Goal: Information Seeking & Learning: Learn about a topic

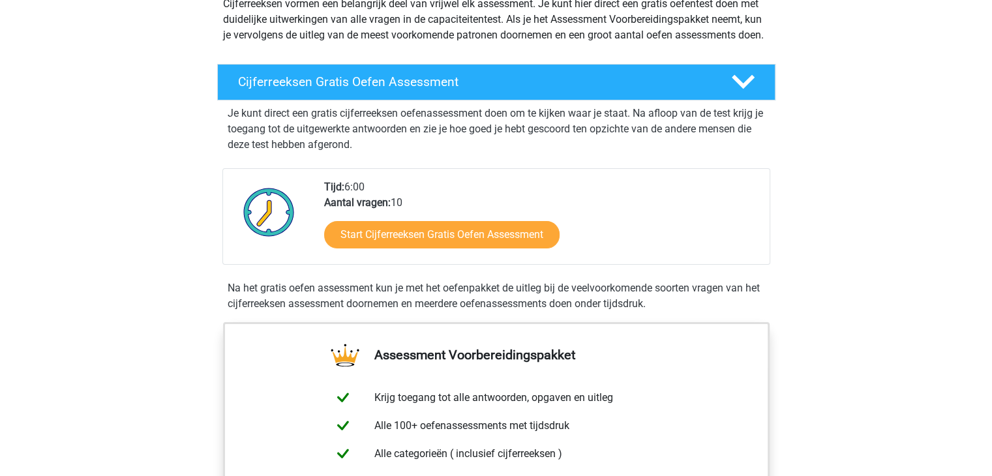
scroll to position [164, 0]
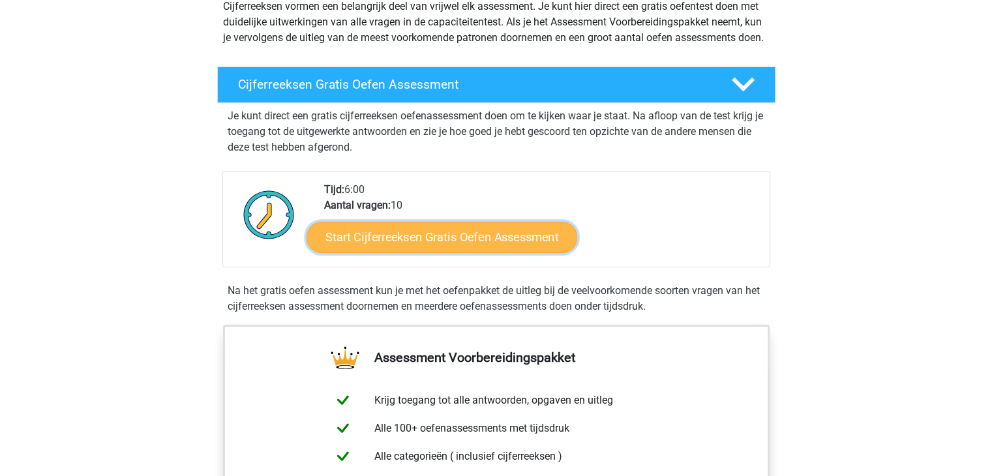
click at [423, 252] on link "Start Cijferreeksen Gratis Oefen Assessment" at bounding box center [442, 236] width 271 height 31
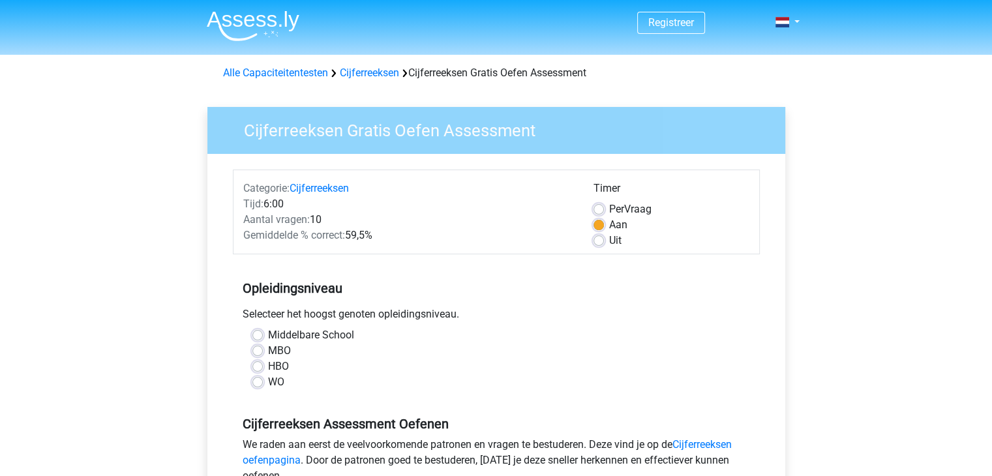
click at [609, 245] on label "Uit" at bounding box center [615, 241] width 12 height 16
click at [601, 245] on input "Uit" at bounding box center [598, 239] width 10 height 13
radio input "true"
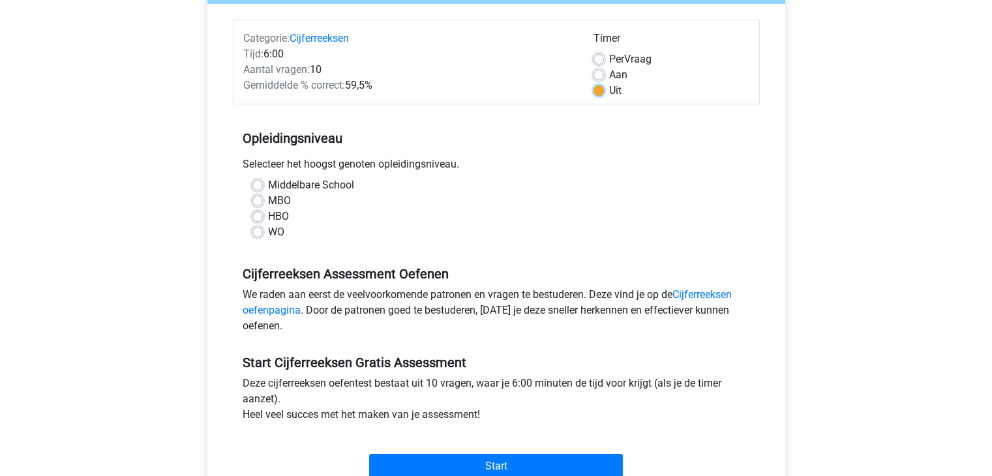
scroll to position [154, 0]
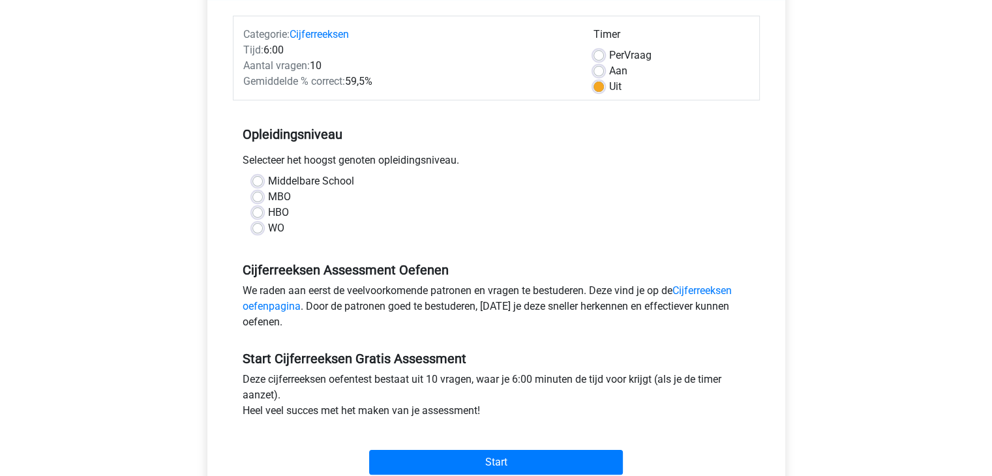
click at [275, 230] on label "WO" at bounding box center [276, 228] width 16 height 16
click at [263, 230] on input "WO" at bounding box center [257, 226] width 10 height 13
radio input "true"
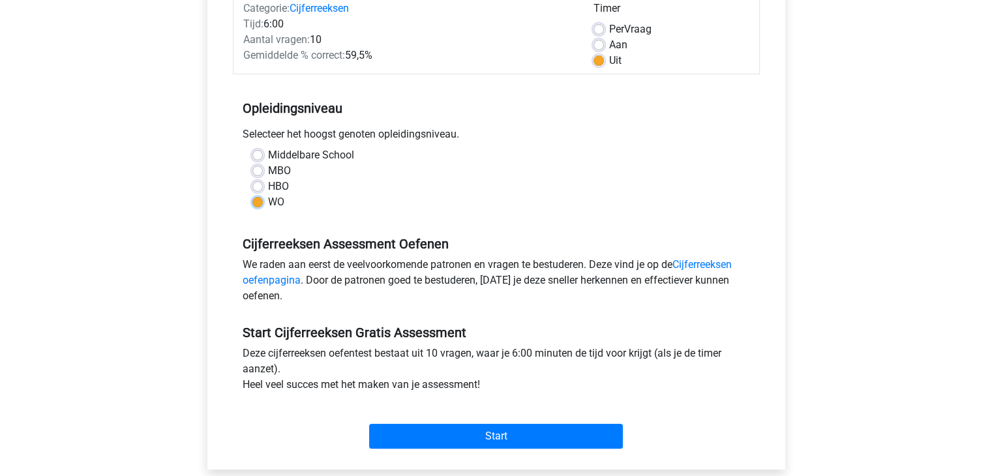
scroll to position [181, 0]
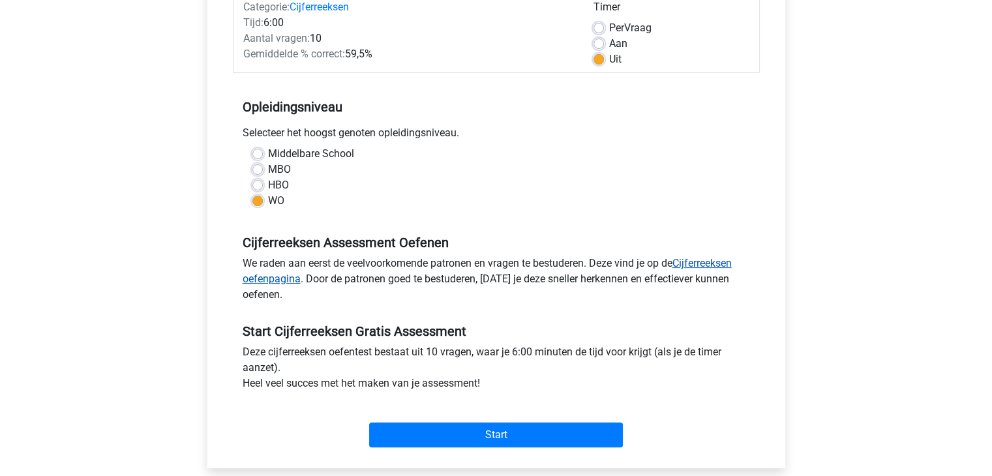
click at [693, 263] on link "Cijferreeksen oefenpagina" at bounding box center [487, 271] width 489 height 28
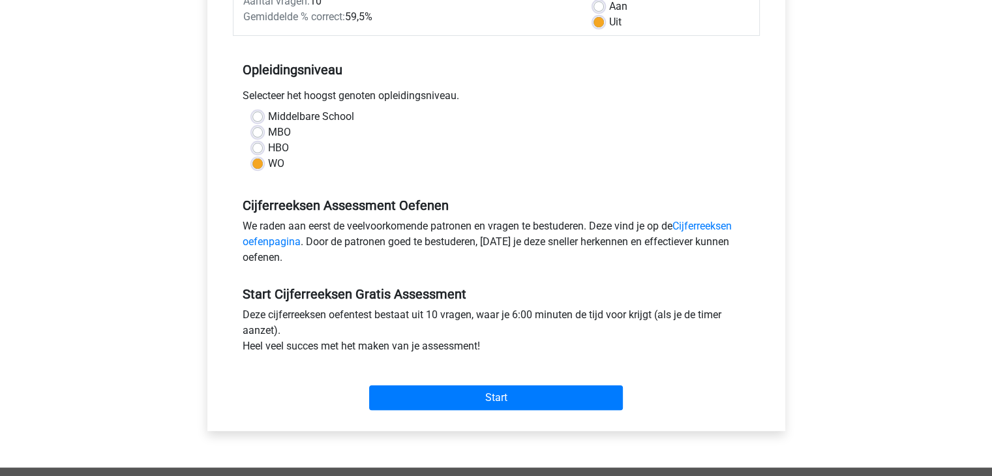
scroll to position [219, 0]
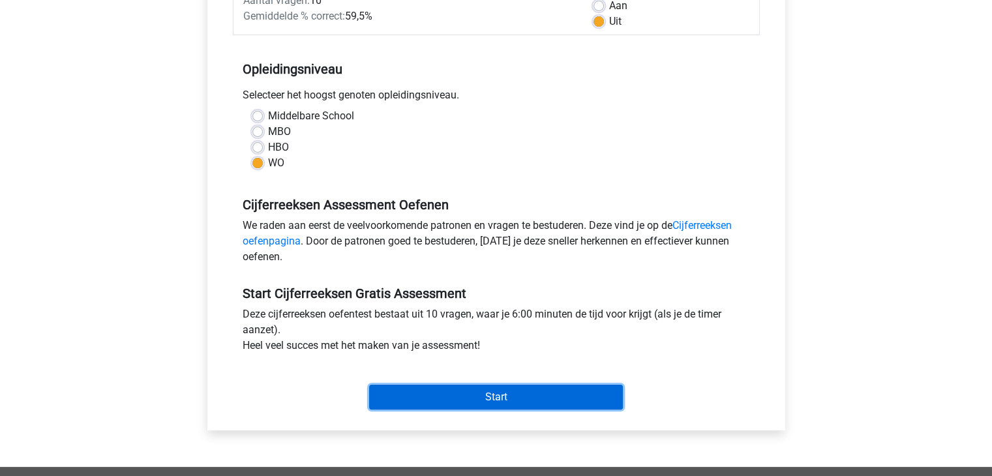
click at [430, 395] on input "Start" at bounding box center [496, 397] width 254 height 25
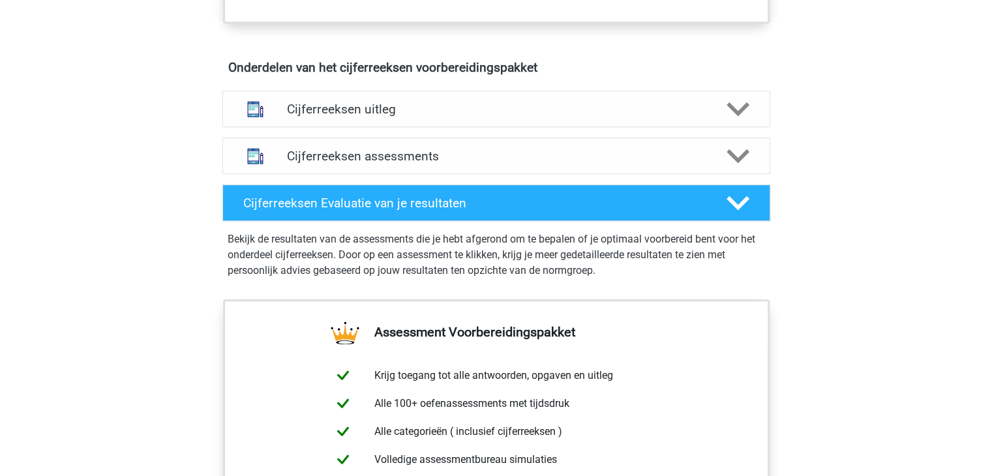
scroll to position [740, 0]
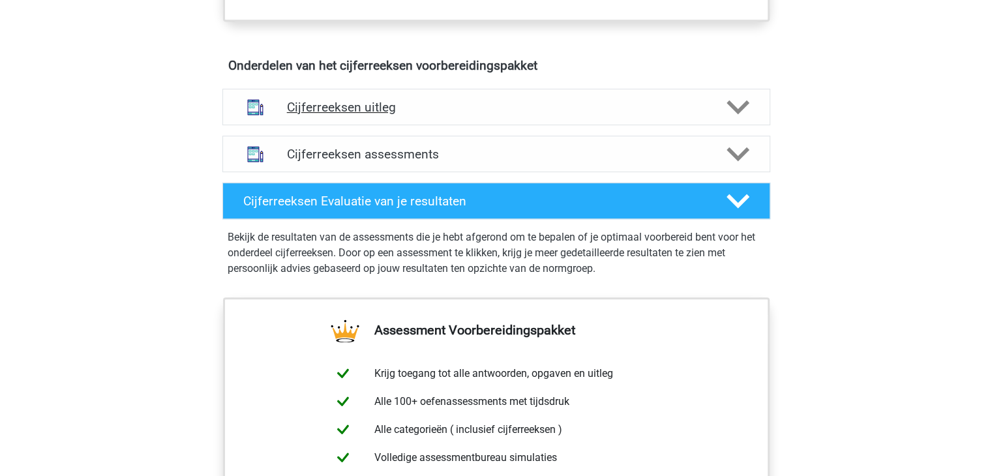
click at [410, 115] on h4 "Cijferreeksen uitleg" at bounding box center [496, 107] width 419 height 15
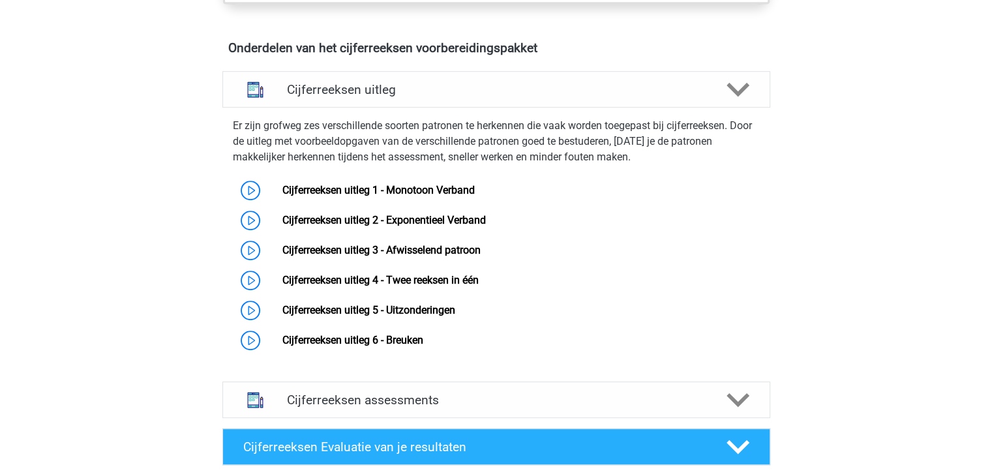
scroll to position [758, 0]
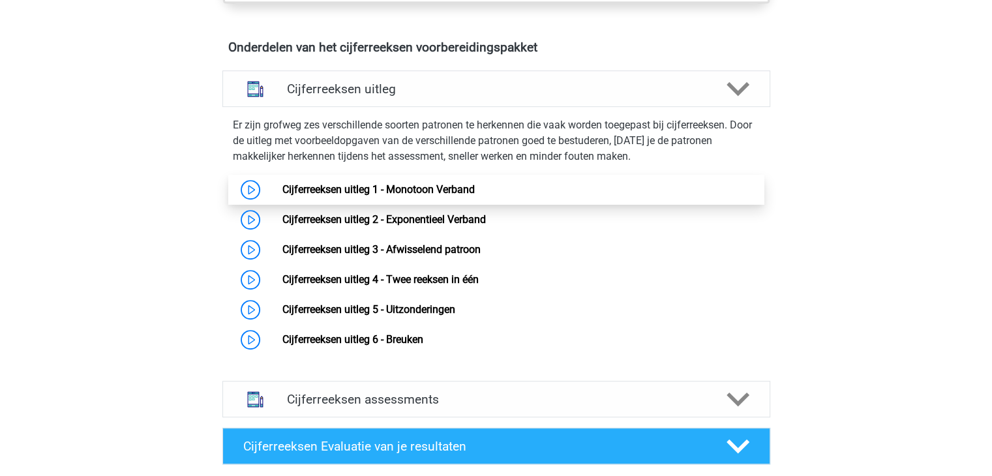
click at [282, 196] on link "Cijferreeksen uitleg 1 - Monotoon Verband" at bounding box center [378, 189] width 192 height 12
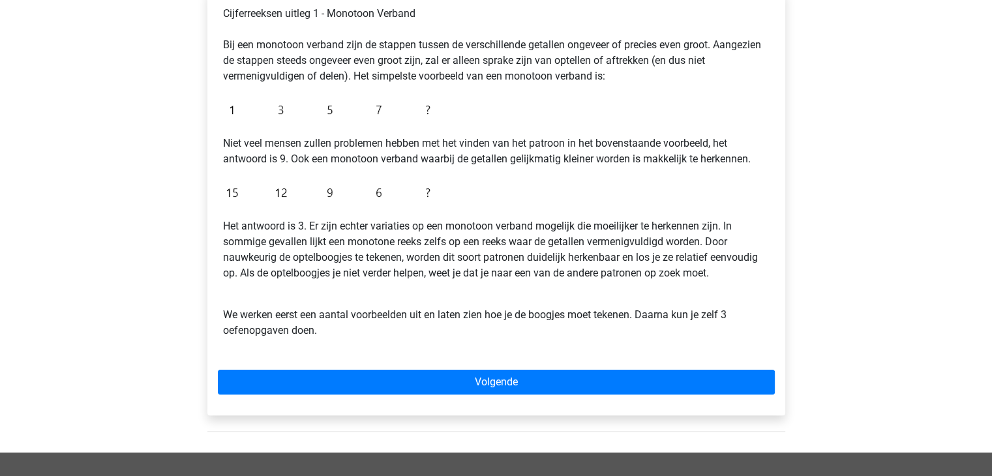
scroll to position [235, 0]
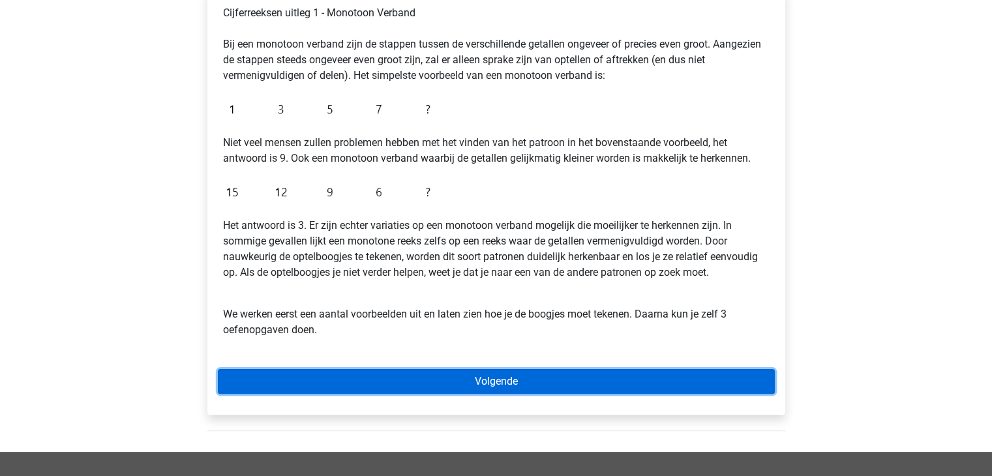
click at [430, 378] on link "Volgende" at bounding box center [496, 381] width 557 height 25
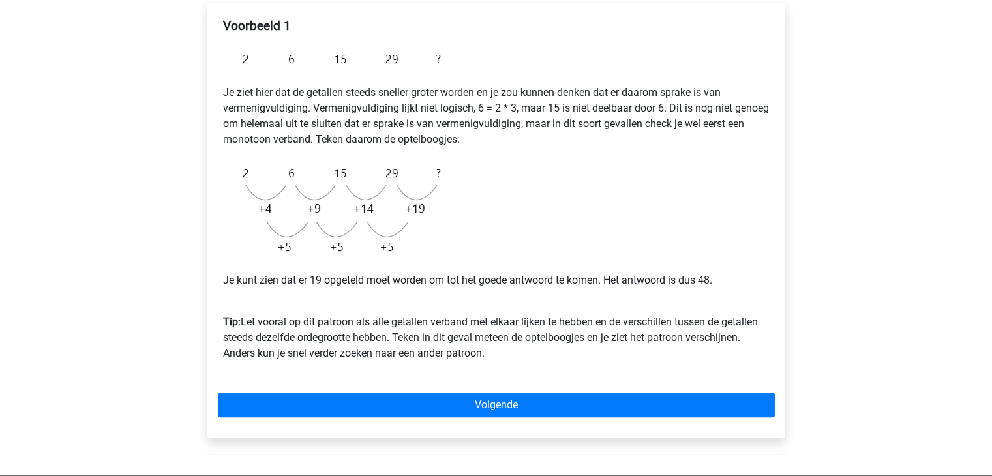
scroll to position [243, 0]
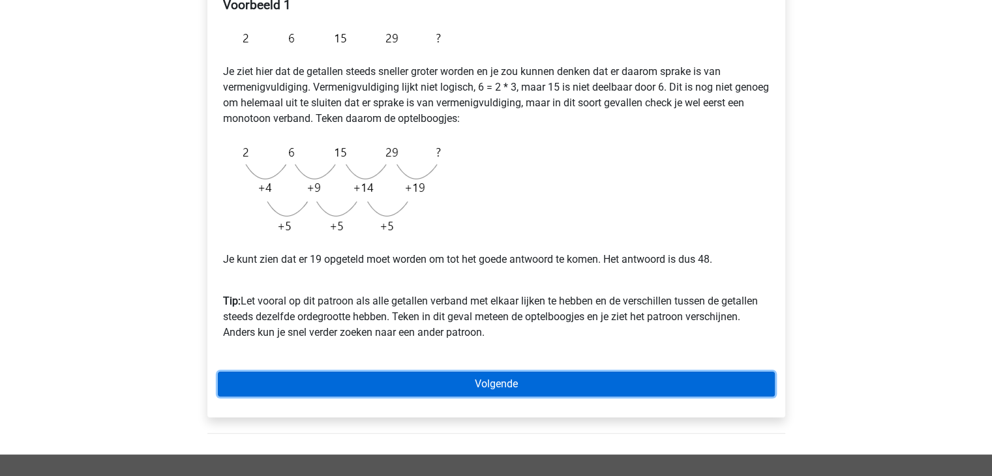
click at [493, 383] on link "Volgende" at bounding box center [496, 384] width 557 height 25
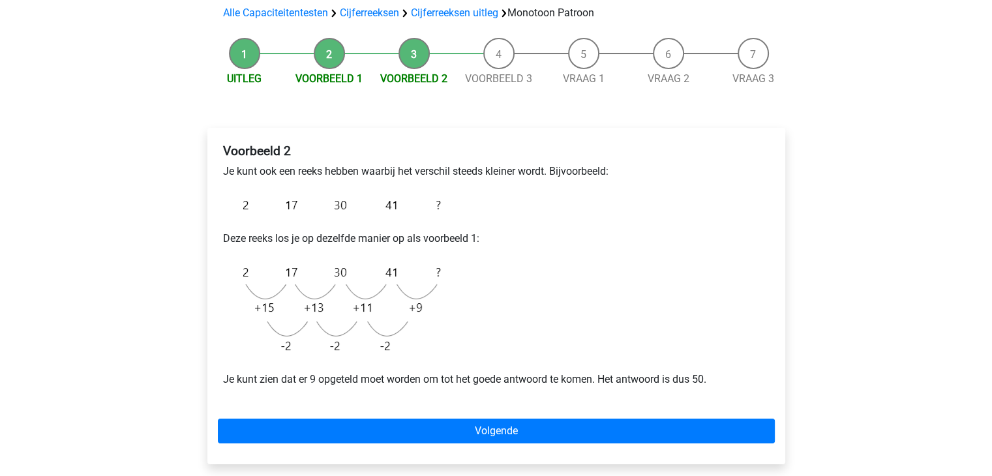
scroll to position [98, 0]
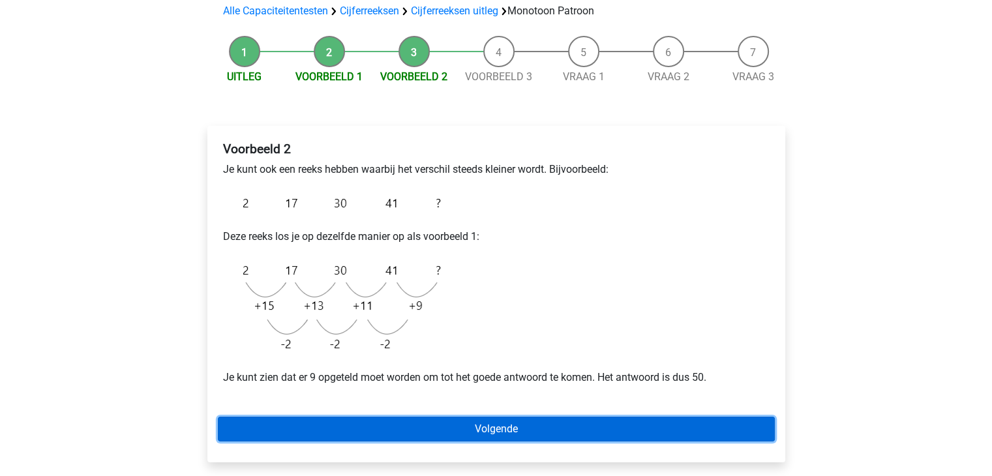
click at [496, 428] on link "Volgende" at bounding box center [496, 429] width 557 height 25
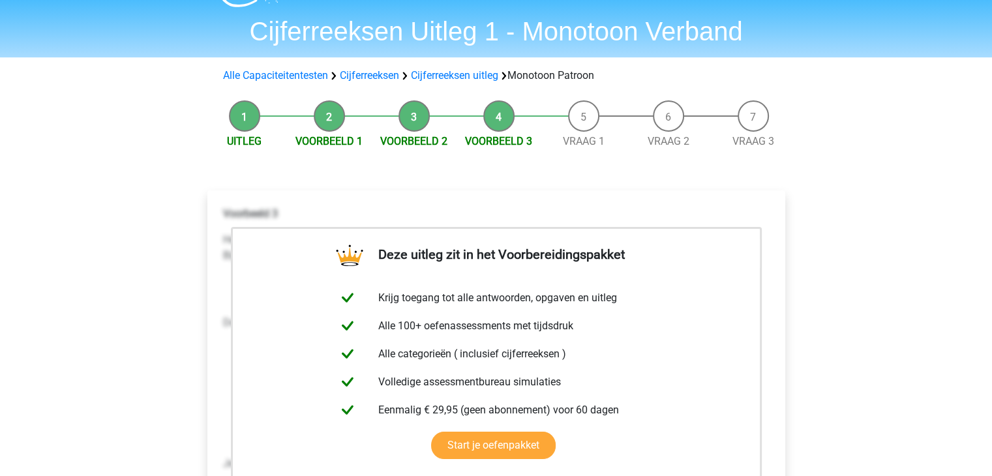
scroll to position [31, 0]
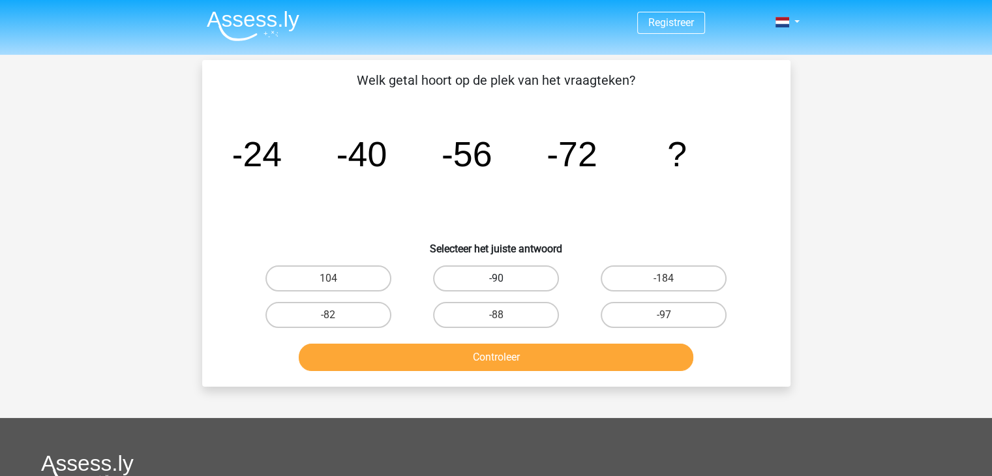
click at [502, 277] on label "-90" at bounding box center [496, 278] width 126 height 26
click at [502, 278] on input "-90" at bounding box center [500, 282] width 8 height 8
radio input "true"
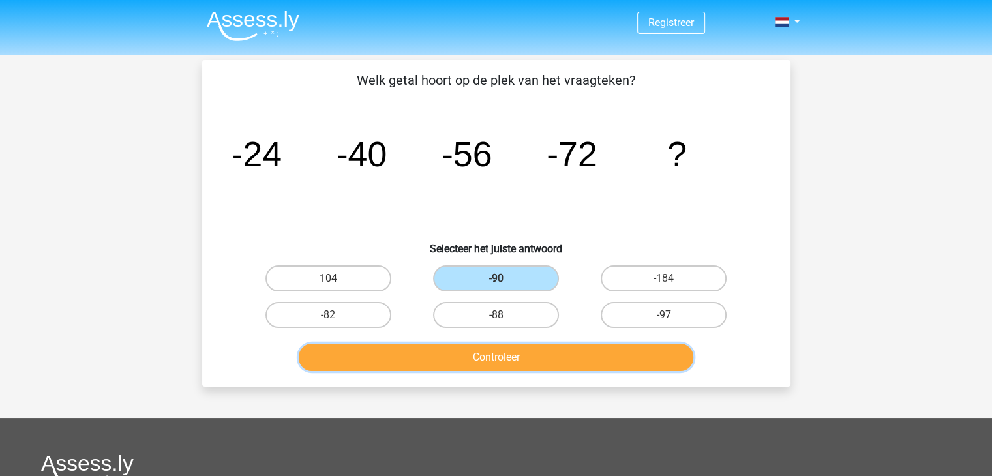
click at [483, 353] on button "Controleer" at bounding box center [496, 357] width 395 height 27
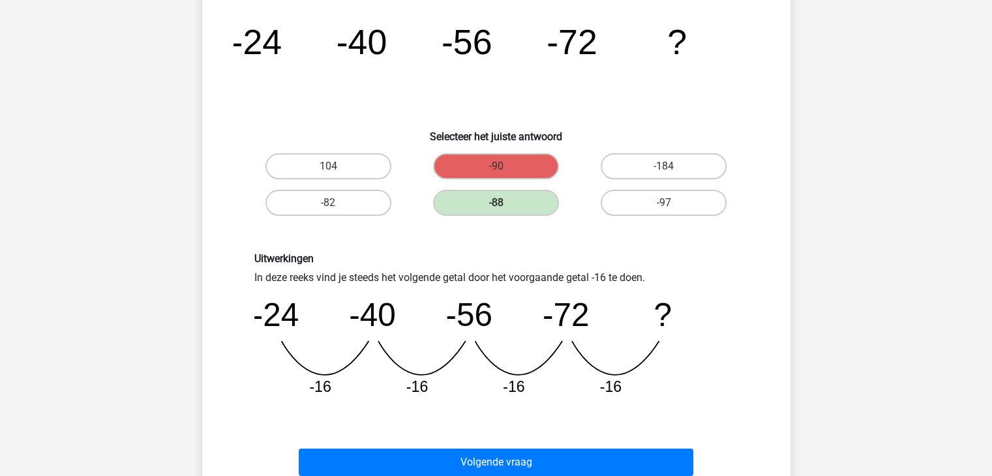
scroll to position [113, 0]
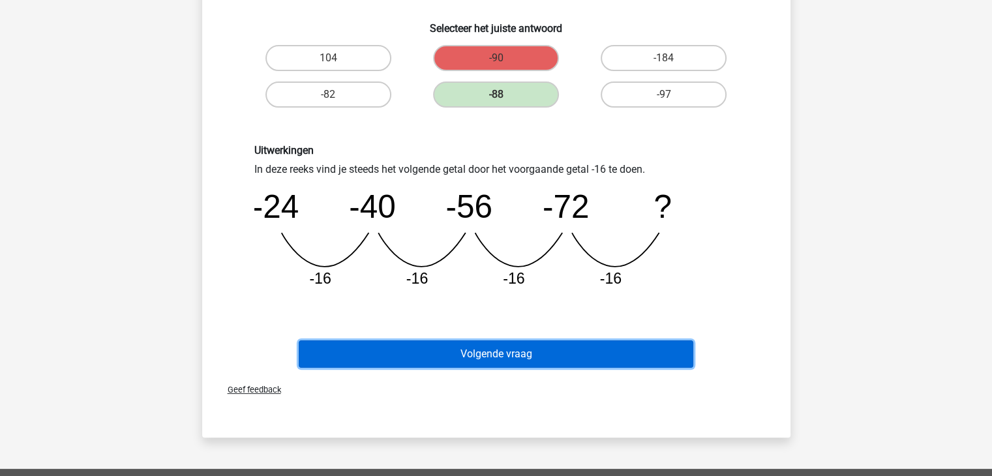
click at [468, 355] on button "Volgende vraag" at bounding box center [496, 353] width 395 height 27
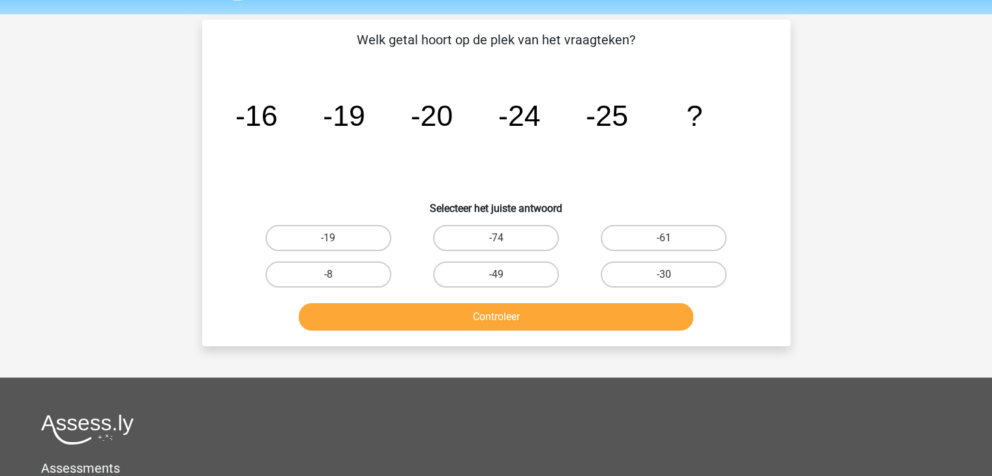
scroll to position [41, 0]
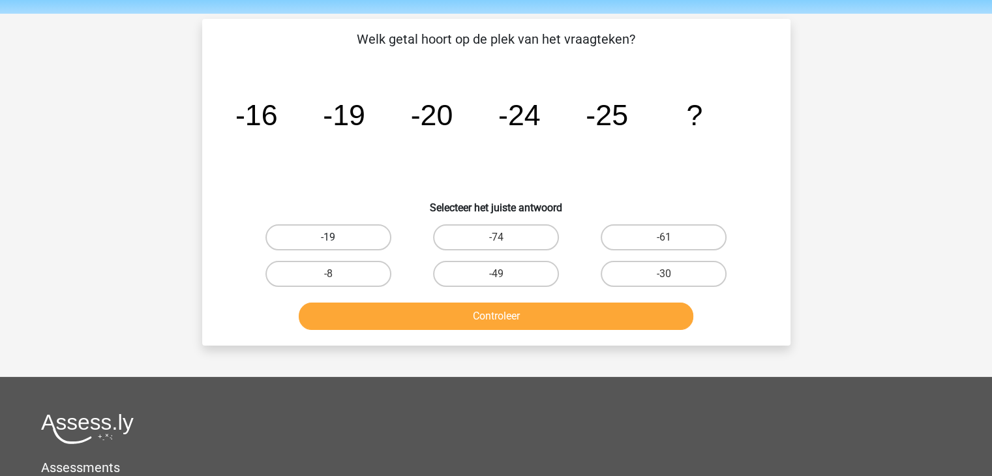
click at [357, 232] on label "-19" at bounding box center [328, 237] width 126 height 26
click at [337, 237] on input "-19" at bounding box center [332, 241] width 8 height 8
radio input "true"
click at [661, 273] on label "-30" at bounding box center [664, 274] width 126 height 26
click at [664, 274] on input "-30" at bounding box center [668, 278] width 8 height 8
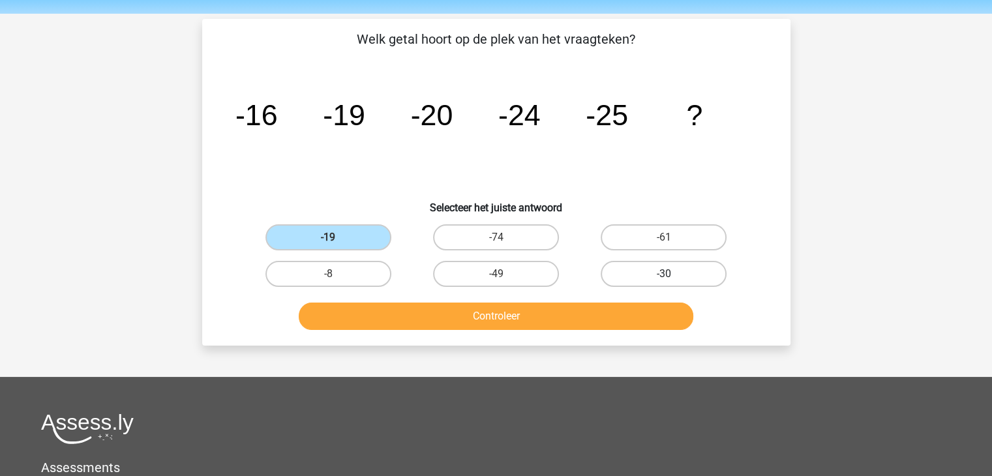
radio input "true"
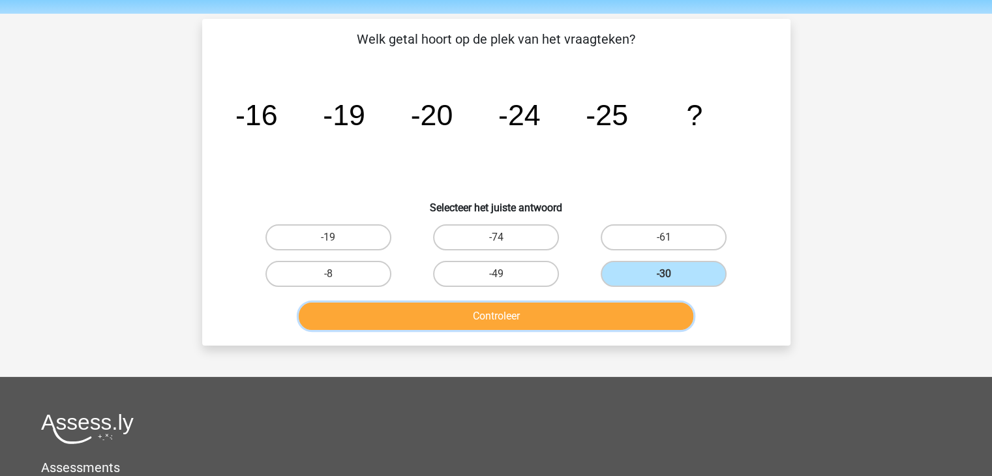
click at [553, 306] on button "Controleer" at bounding box center [496, 316] width 395 height 27
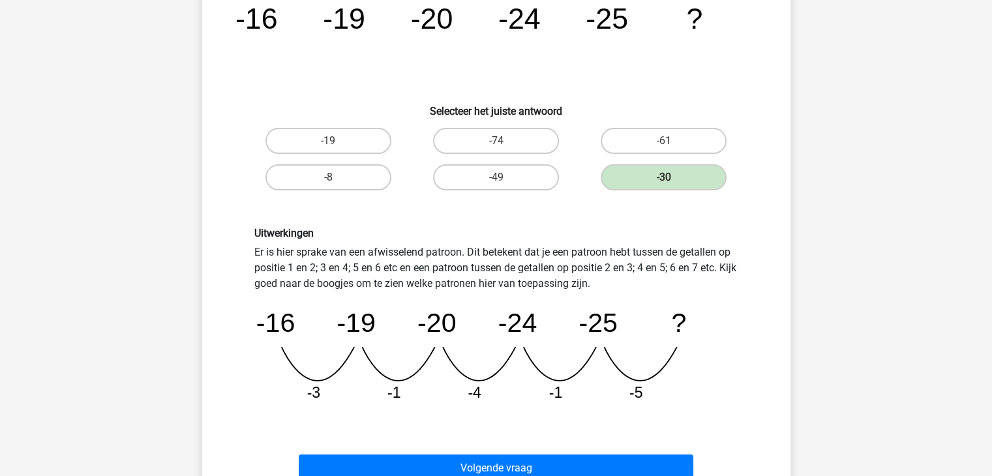
scroll to position [138, 0]
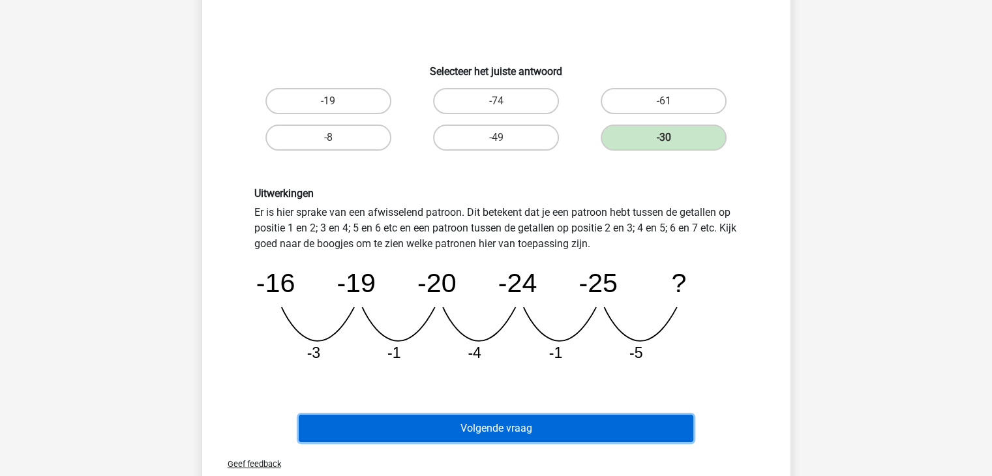
click at [482, 418] on button "Volgende vraag" at bounding box center [496, 428] width 395 height 27
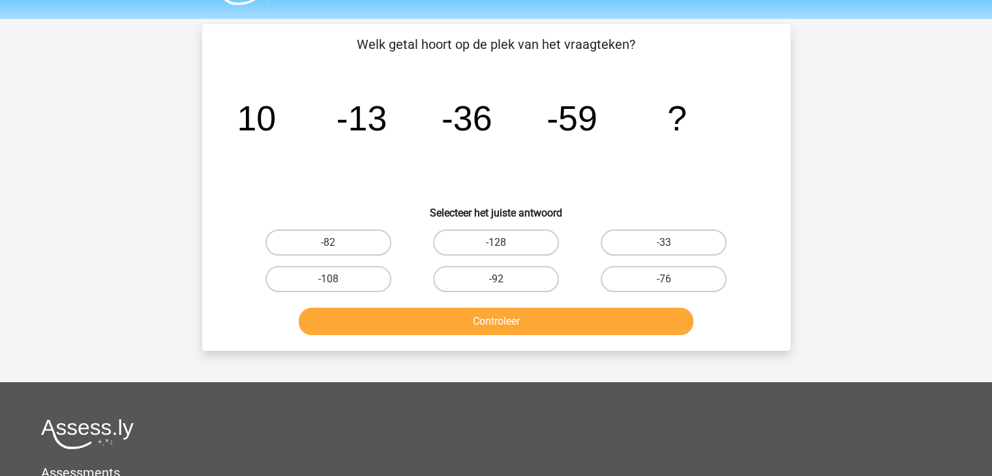
scroll to position [35, 0]
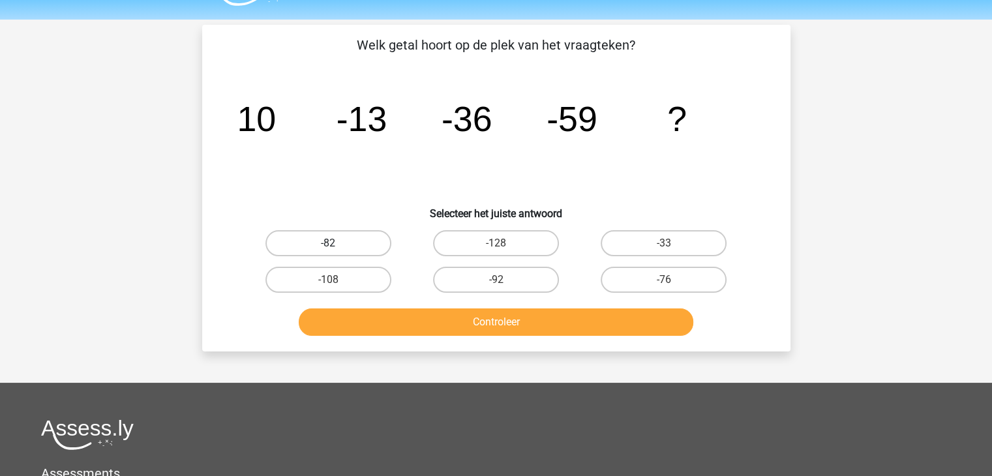
click at [358, 235] on label "-82" at bounding box center [328, 243] width 126 height 26
click at [337, 243] on input "-82" at bounding box center [332, 247] width 8 height 8
radio input "true"
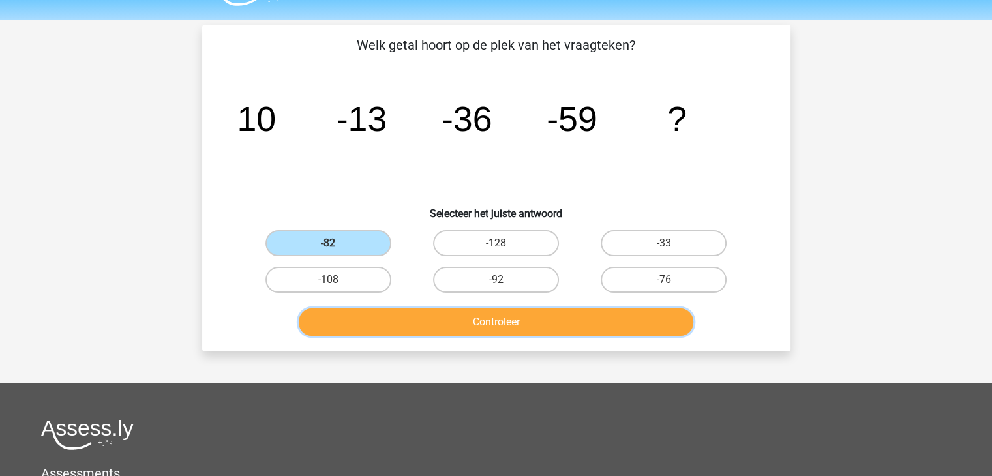
click at [430, 316] on button "Controleer" at bounding box center [496, 321] width 395 height 27
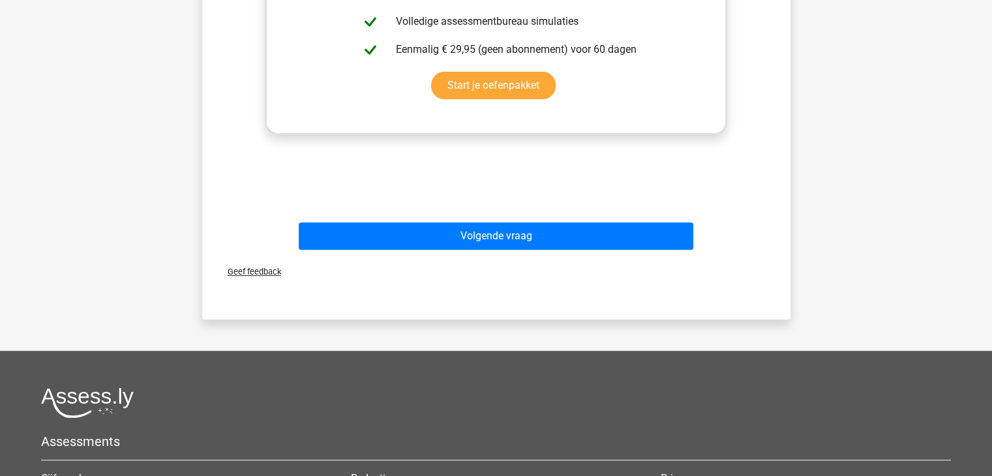
scroll to position [0, 0]
